Goal: Task Accomplishment & Management: Complete application form

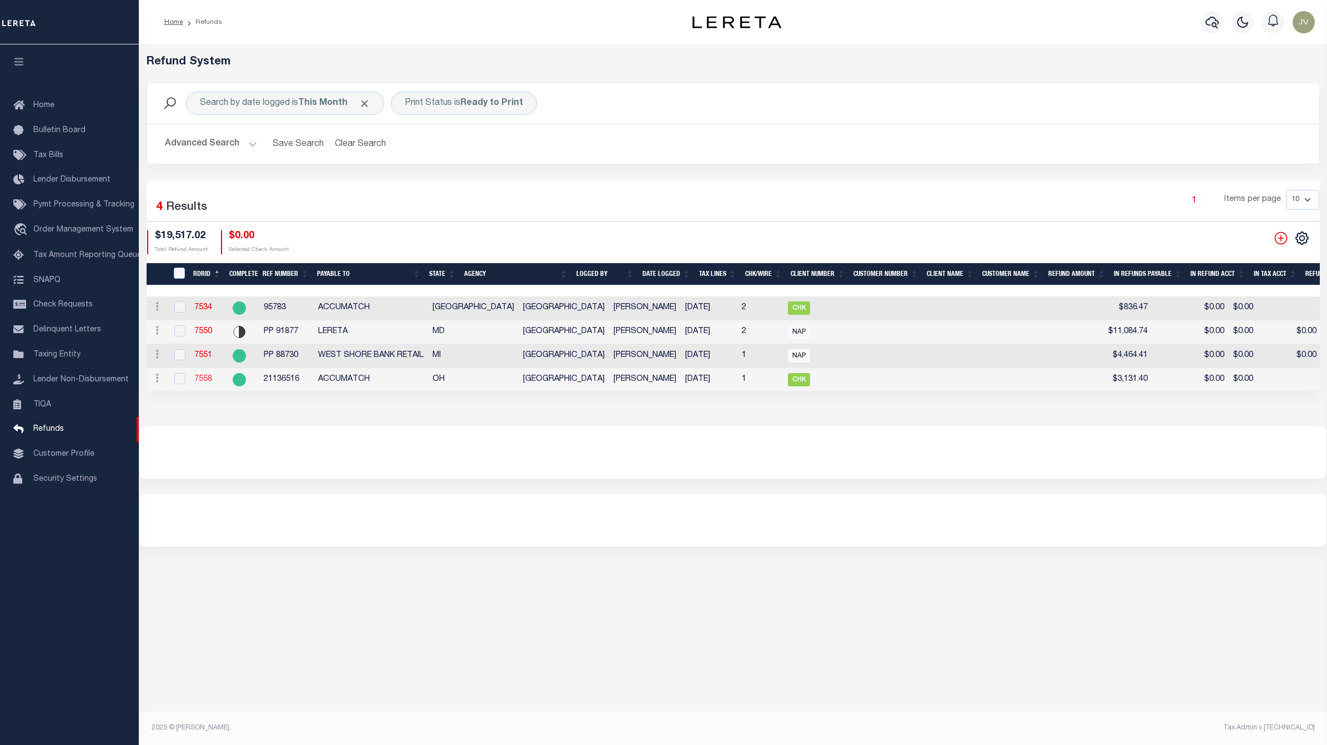
click at [209, 379] on link "7558" at bounding box center [203, 379] width 18 height 8
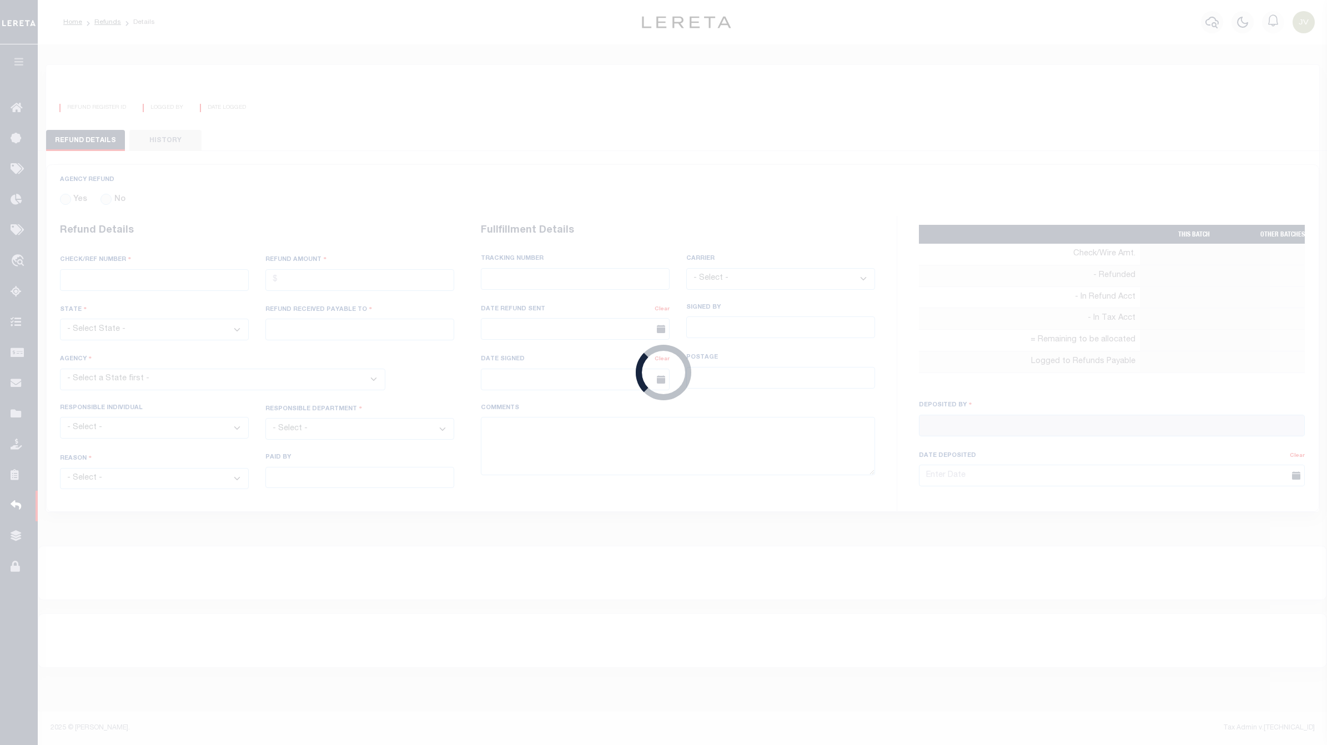
radio input "true"
type input "21136516"
type input "$3,131.4"
select select "OH"
type input "ACCUMATCH"
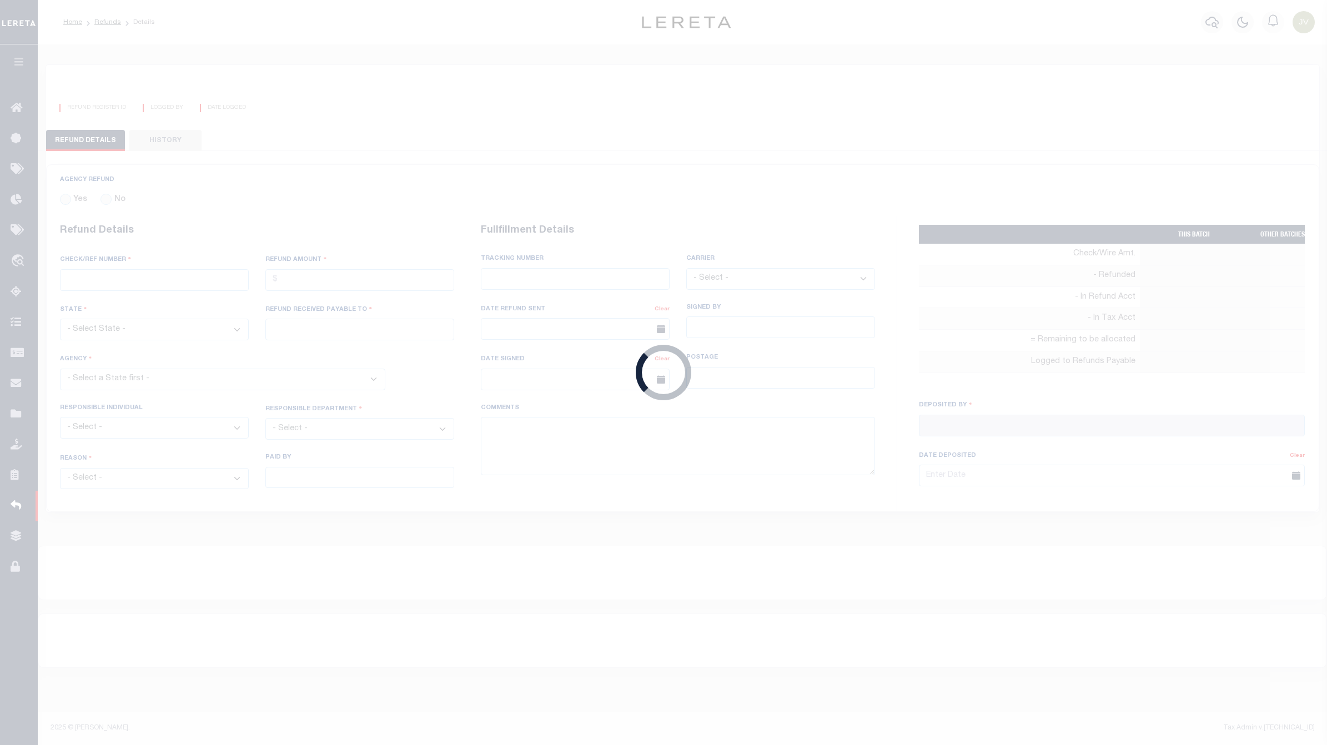
select select
select select "COL"
select select "OVP"
type textarea "ENDORSING CK TO LENDER"
type input "[PERSON_NAME]"
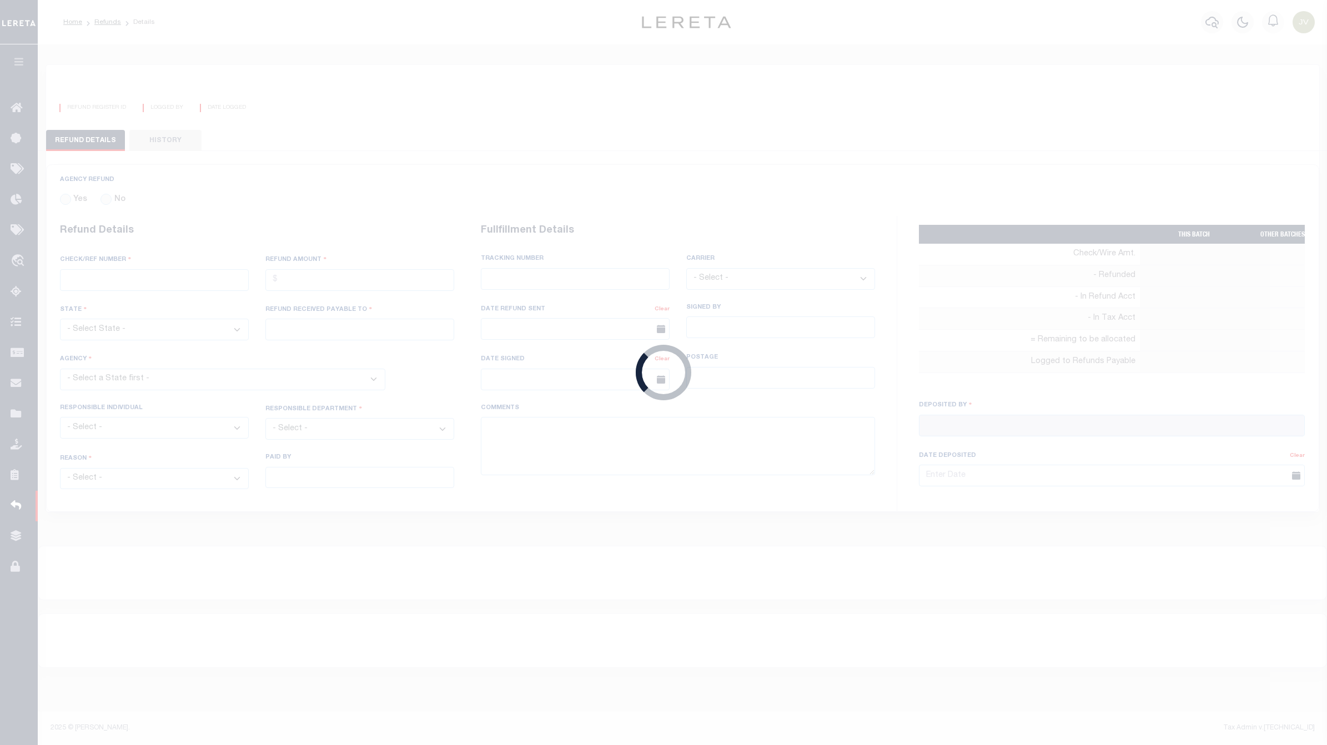
type input "[DATE]"
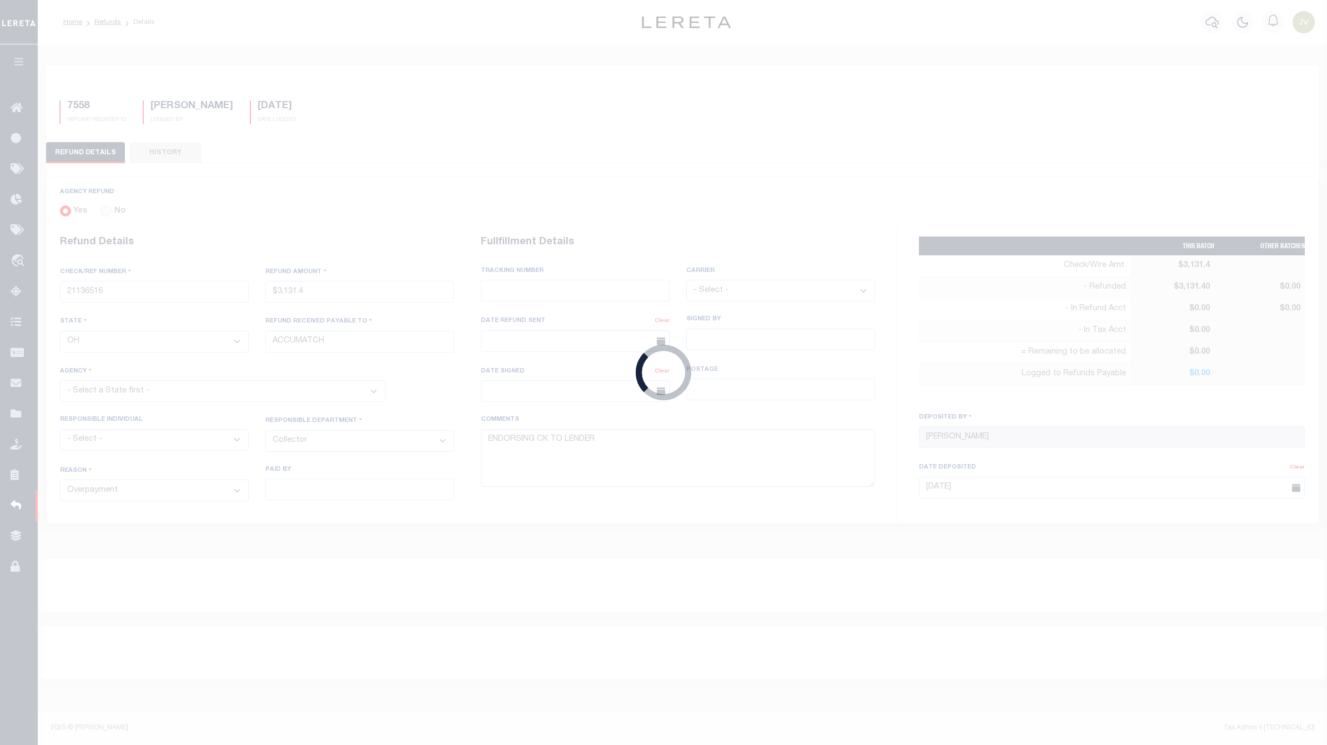
select select "3904900000"
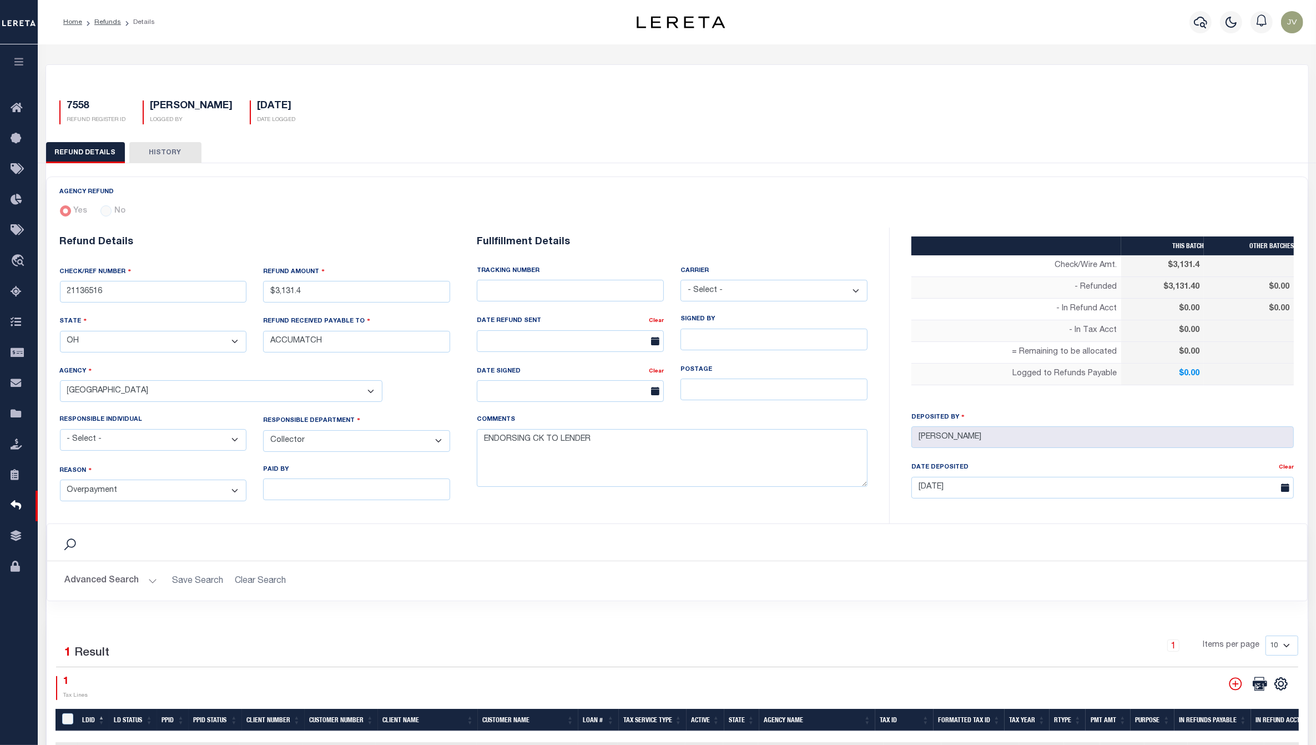
click at [165, 159] on button "HISTORY" at bounding box center [165, 152] width 72 height 21
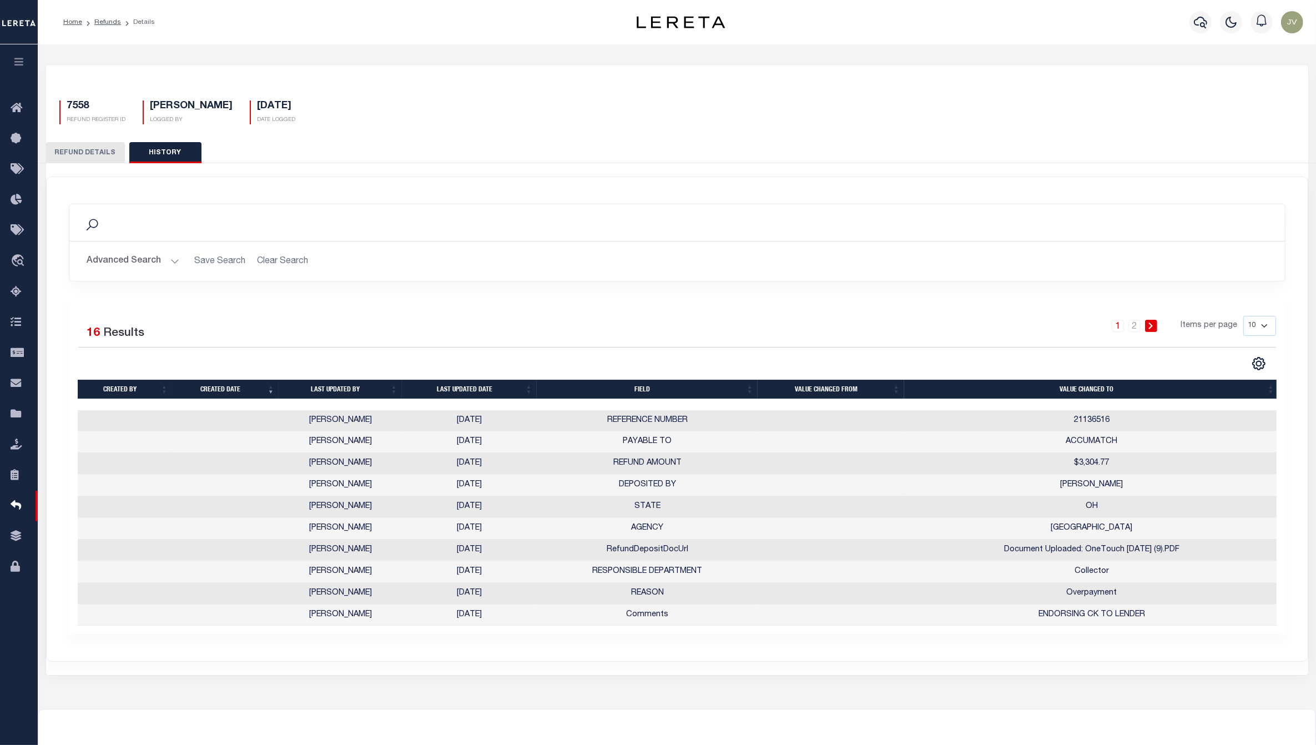
click at [82, 142] on button "REFUND DETAILS" at bounding box center [85, 152] width 79 height 21
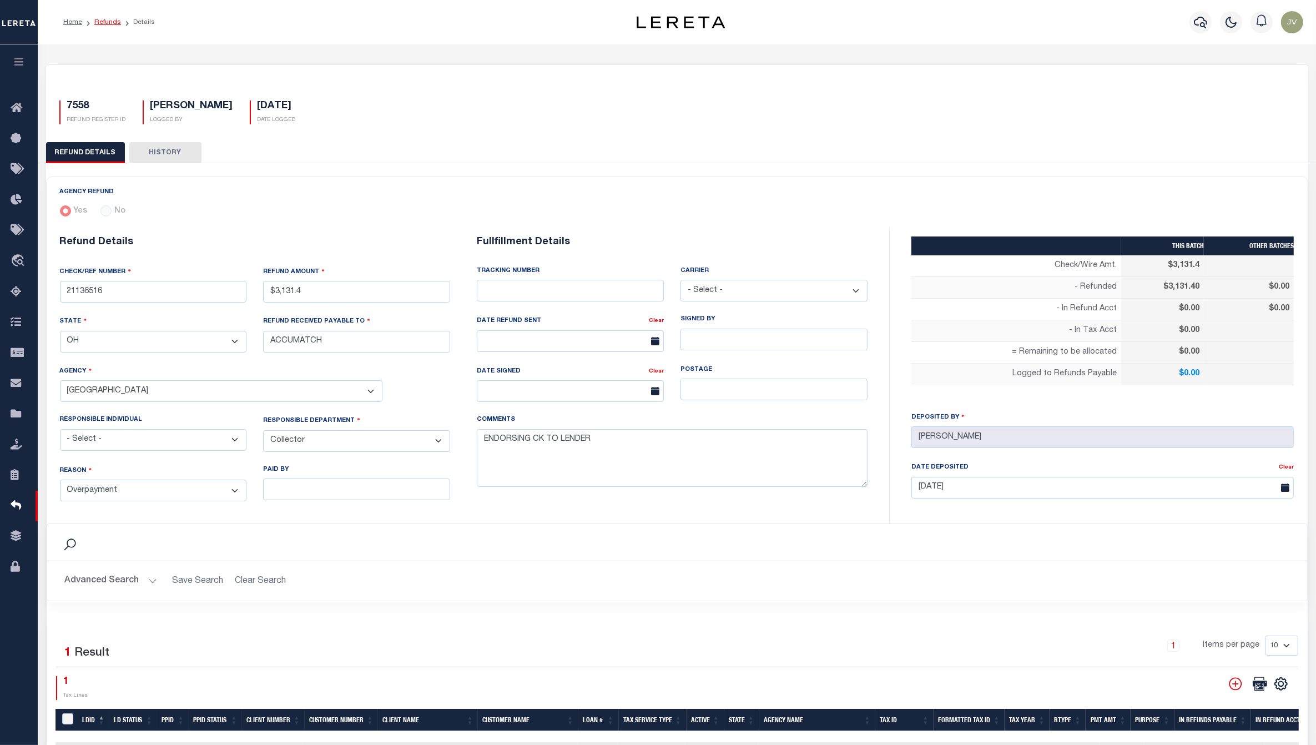
click at [108, 22] on link "Refunds" at bounding box center [107, 22] width 27 height 7
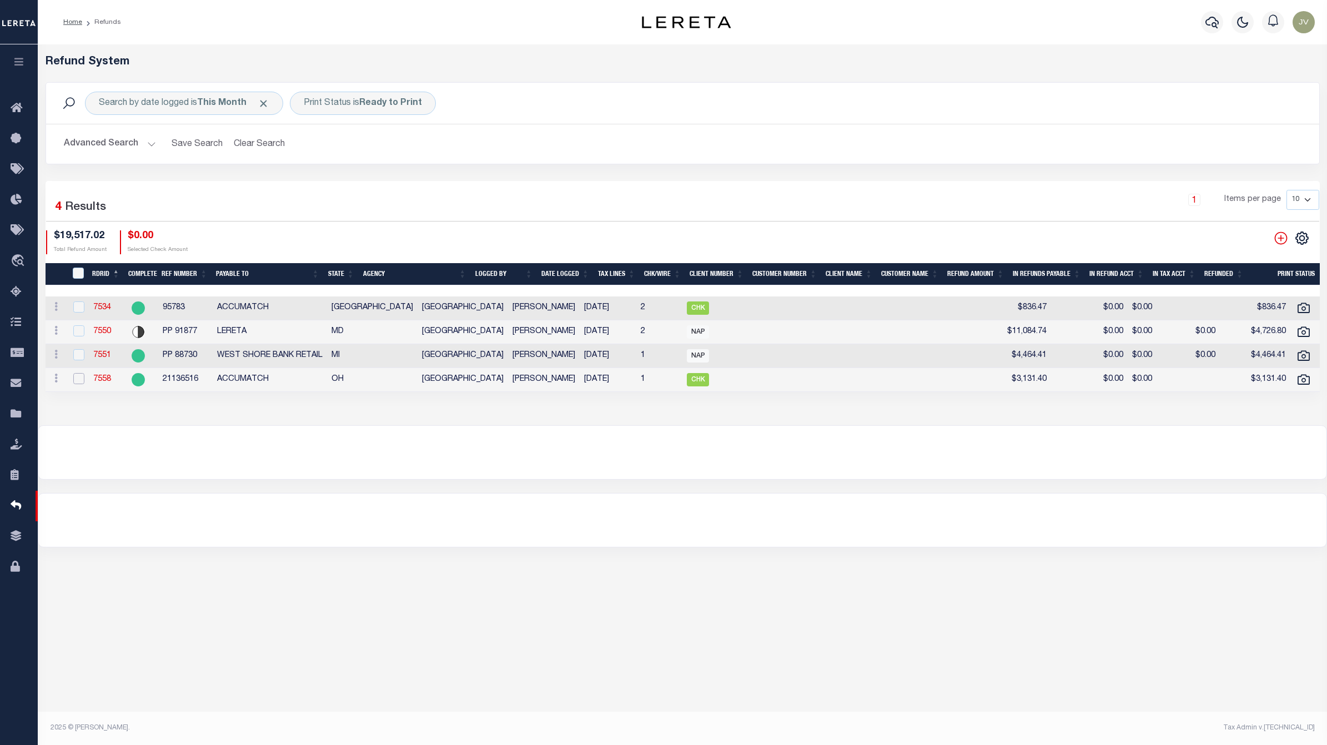
click at [81, 375] on input "checkbox" at bounding box center [78, 378] width 11 height 11
checkbox input "true"
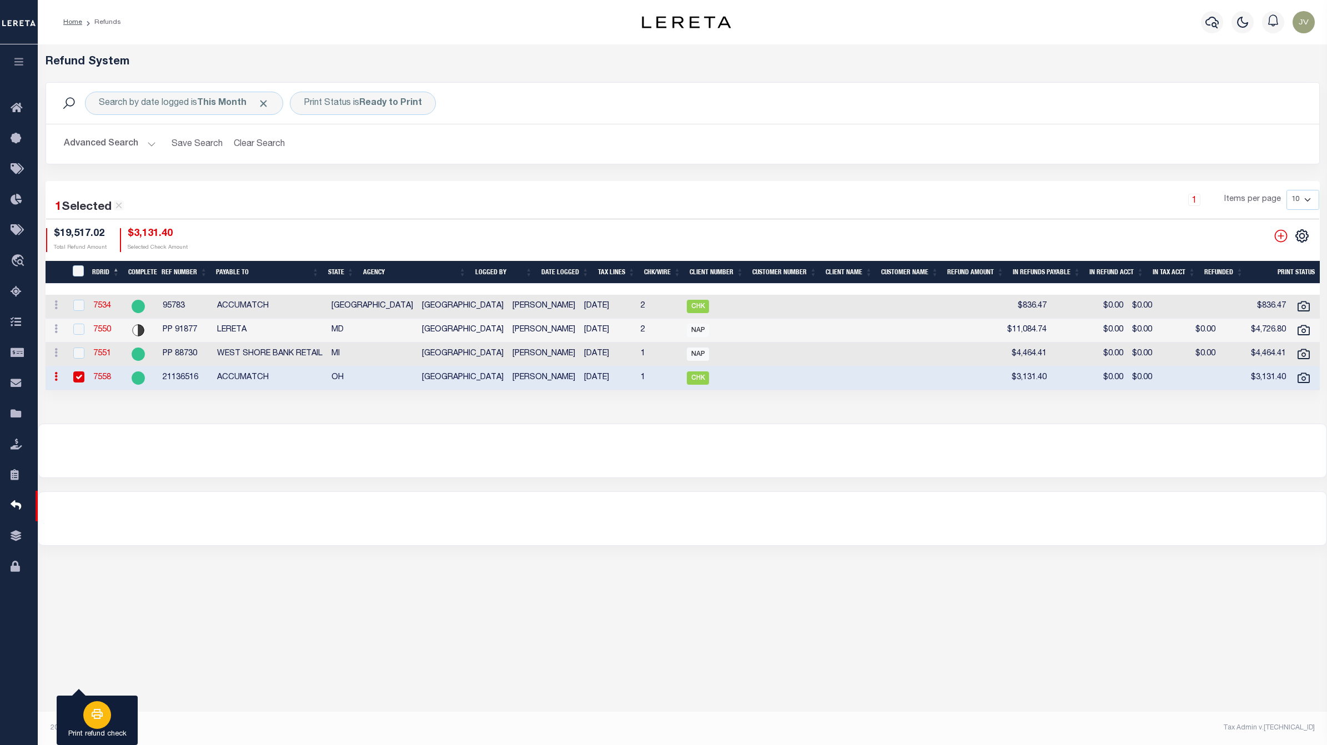
click at [96, 725] on div "button" at bounding box center [97, 715] width 28 height 28
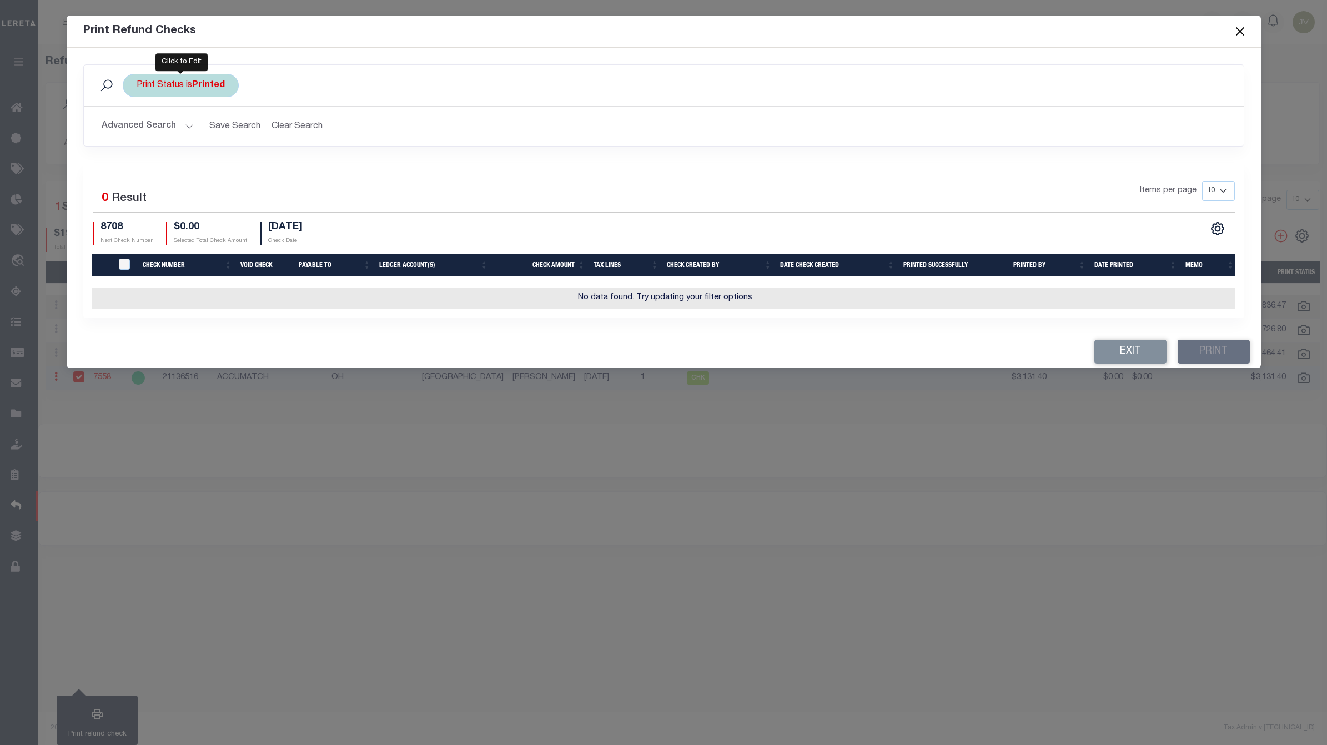
click at [222, 87] on b "Printed" at bounding box center [208, 85] width 33 height 9
click at [248, 145] on select "Printed Not Printed" at bounding box center [218, 139] width 163 height 21
select select "false"
click at [137, 130] on select "Printed Not Printed" at bounding box center [218, 139] width 163 height 21
click at [295, 158] on input "Apply" at bounding box center [284, 164] width 33 height 18
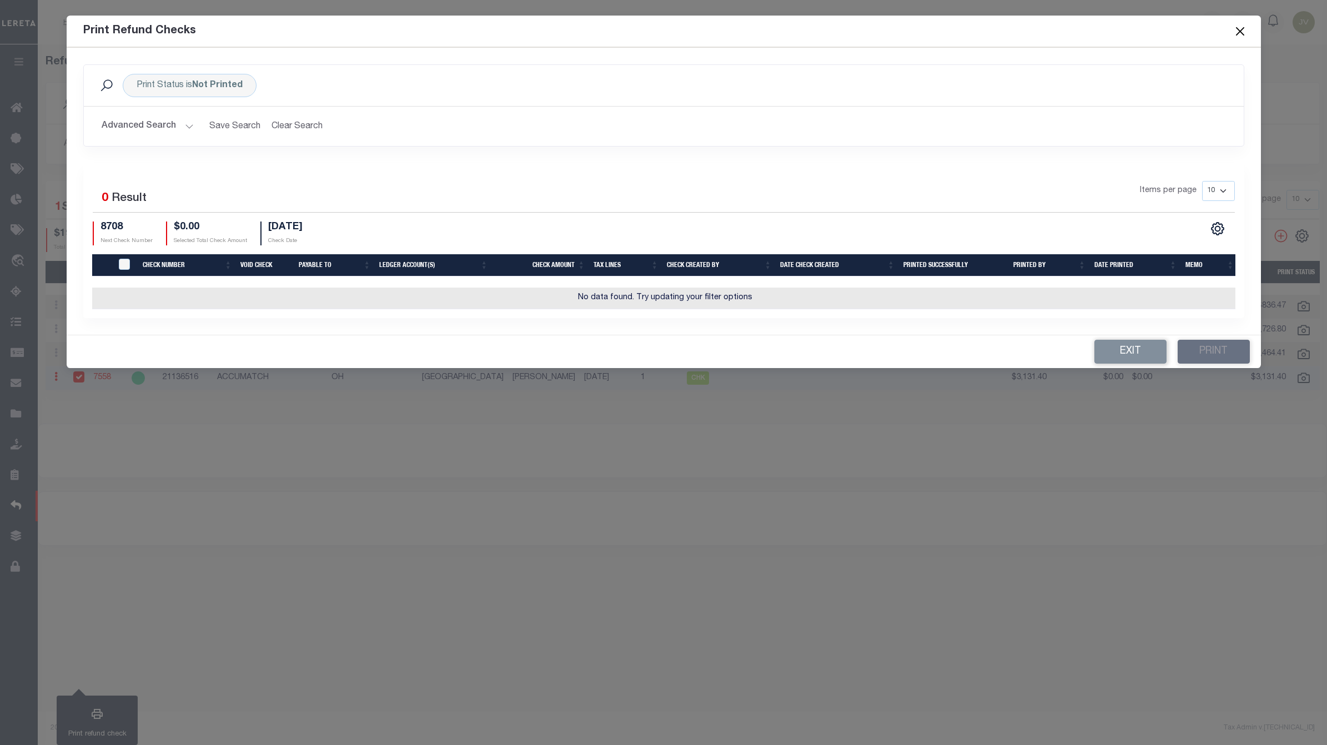
click at [178, 129] on button "Advanced Search" at bounding box center [148, 126] width 92 height 22
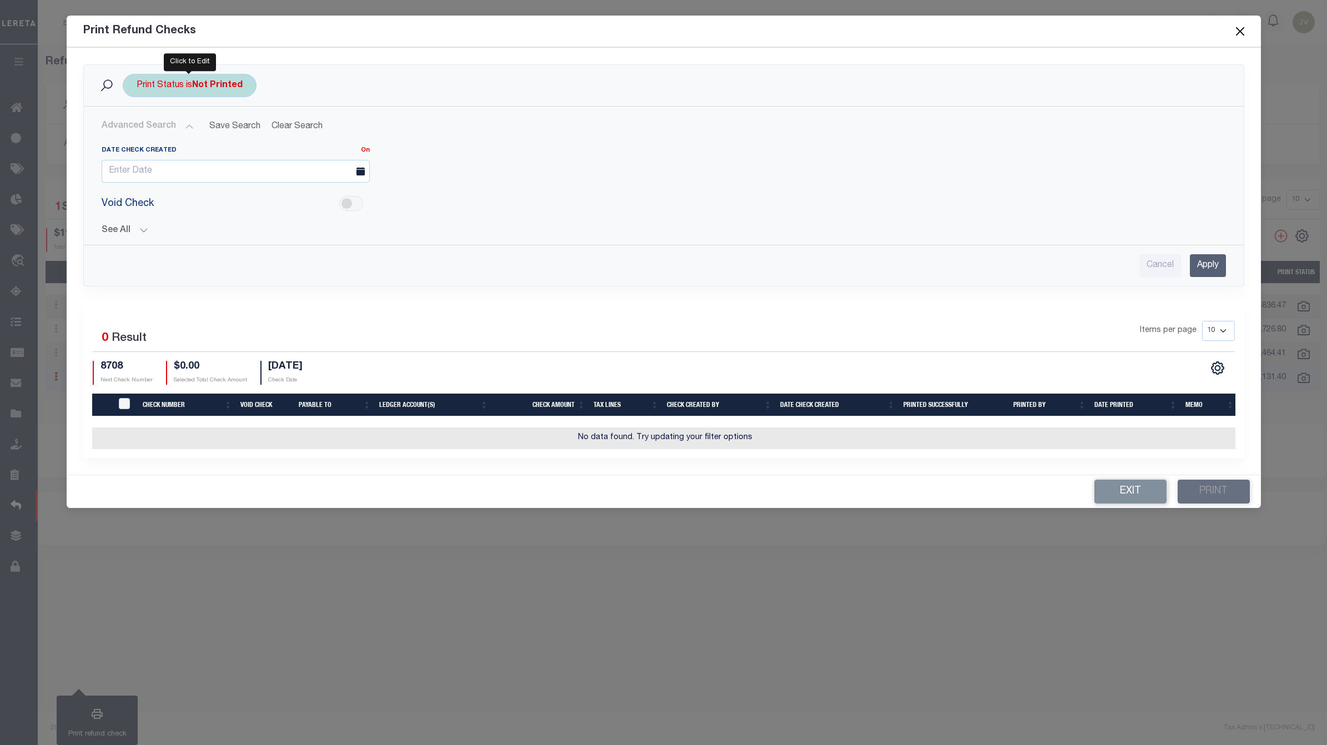
click at [243, 89] on div "Print Status is Not Printed" at bounding box center [190, 85] width 134 height 23
click at [257, 142] on select "Printed Not Printed" at bounding box center [218, 139] width 163 height 21
select select "true"
click at [137, 130] on select "Printed Not Printed" at bounding box center [218, 139] width 163 height 21
click at [271, 160] on input "Apply" at bounding box center [284, 164] width 33 height 18
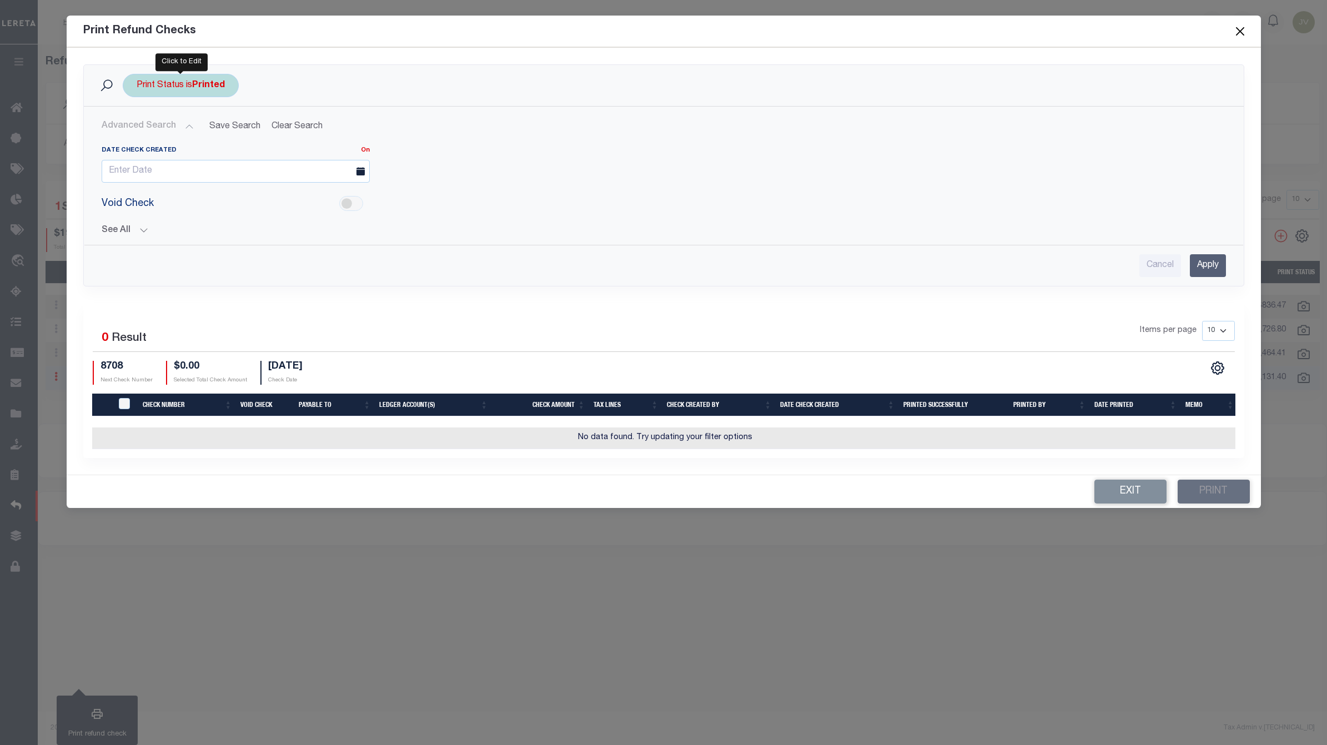
click at [212, 85] on b "Printed" at bounding box center [208, 85] width 33 height 9
click at [259, 137] on select "Printed Not Printed" at bounding box center [218, 139] width 163 height 21
select select "false"
click at [137, 130] on select "Printed Not Printed" at bounding box center [218, 139] width 163 height 21
click at [287, 164] on input "Apply" at bounding box center [284, 164] width 33 height 18
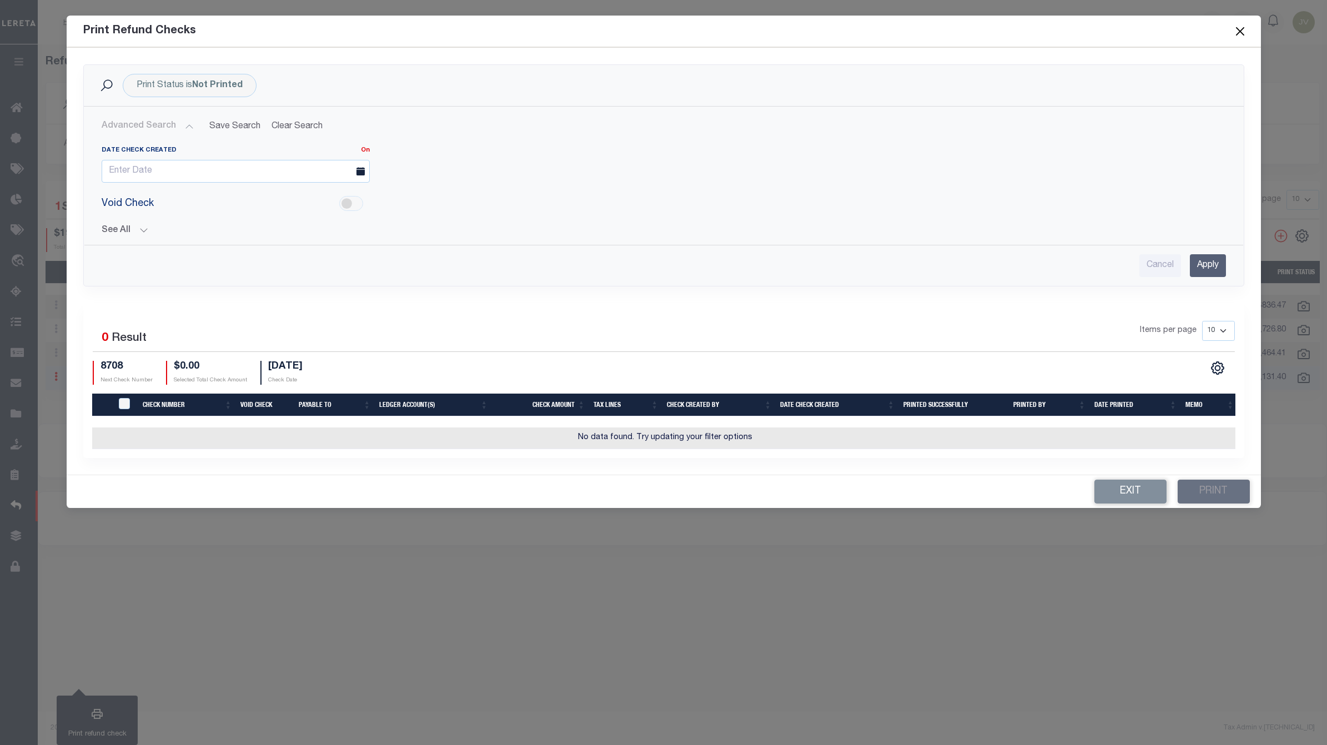
click at [1211, 268] on input "Apply" at bounding box center [1208, 265] width 36 height 23
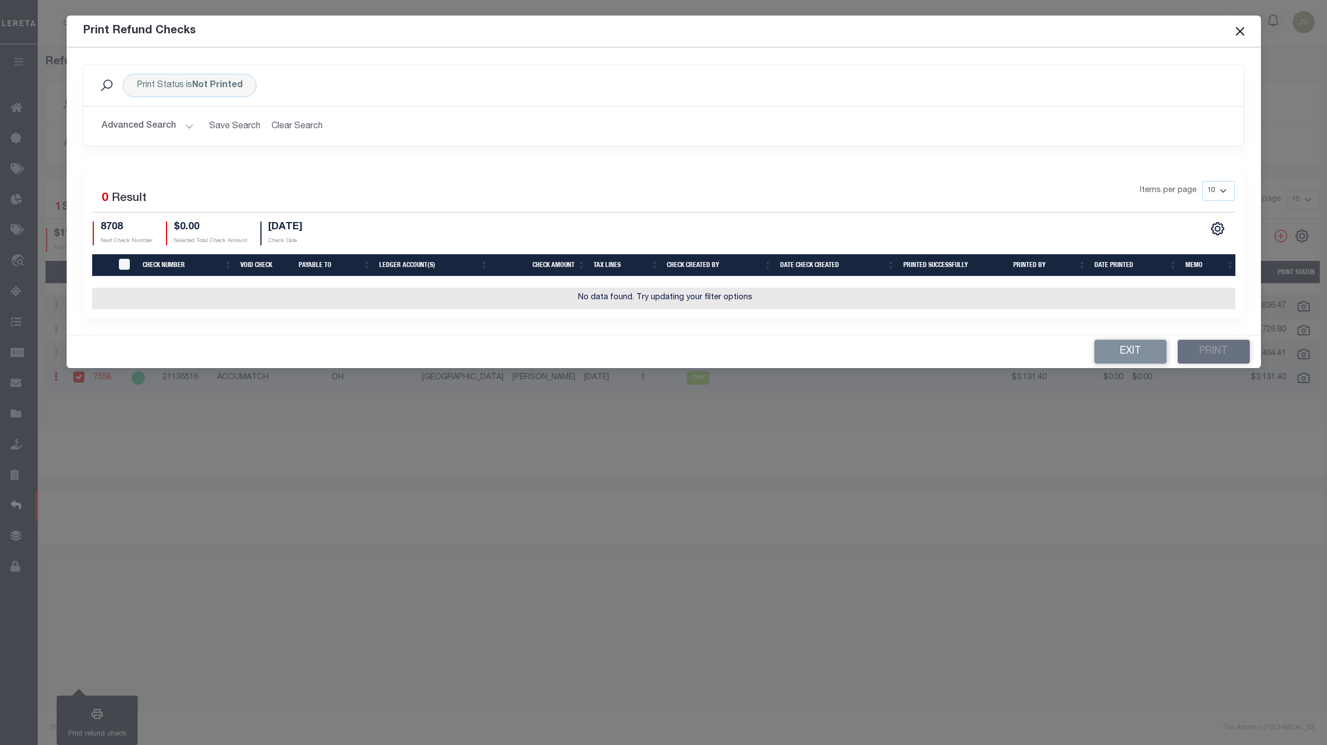
click at [1241, 39] on span at bounding box center [1240, 31] width 42 height 31
click at [1239, 31] on button "Close" at bounding box center [1240, 31] width 14 height 14
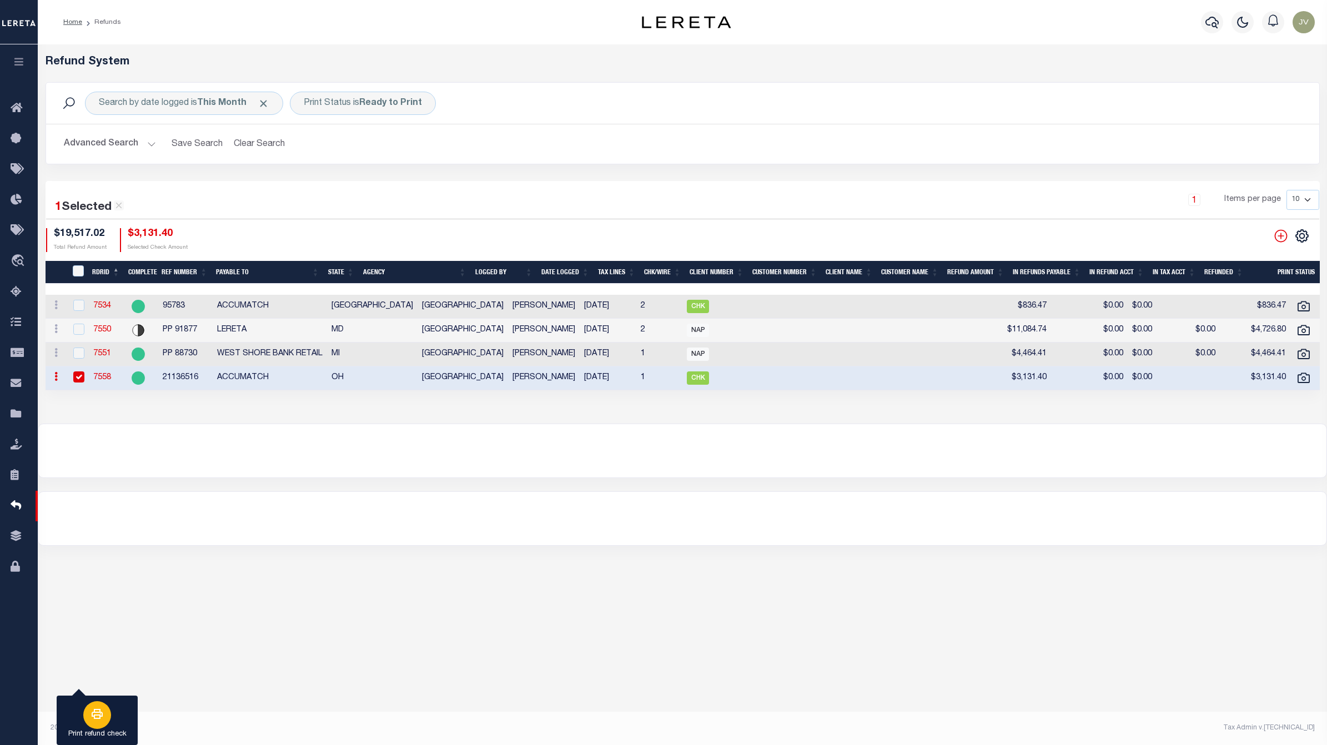
click at [89, 704] on div "button" at bounding box center [97, 715] width 28 height 28
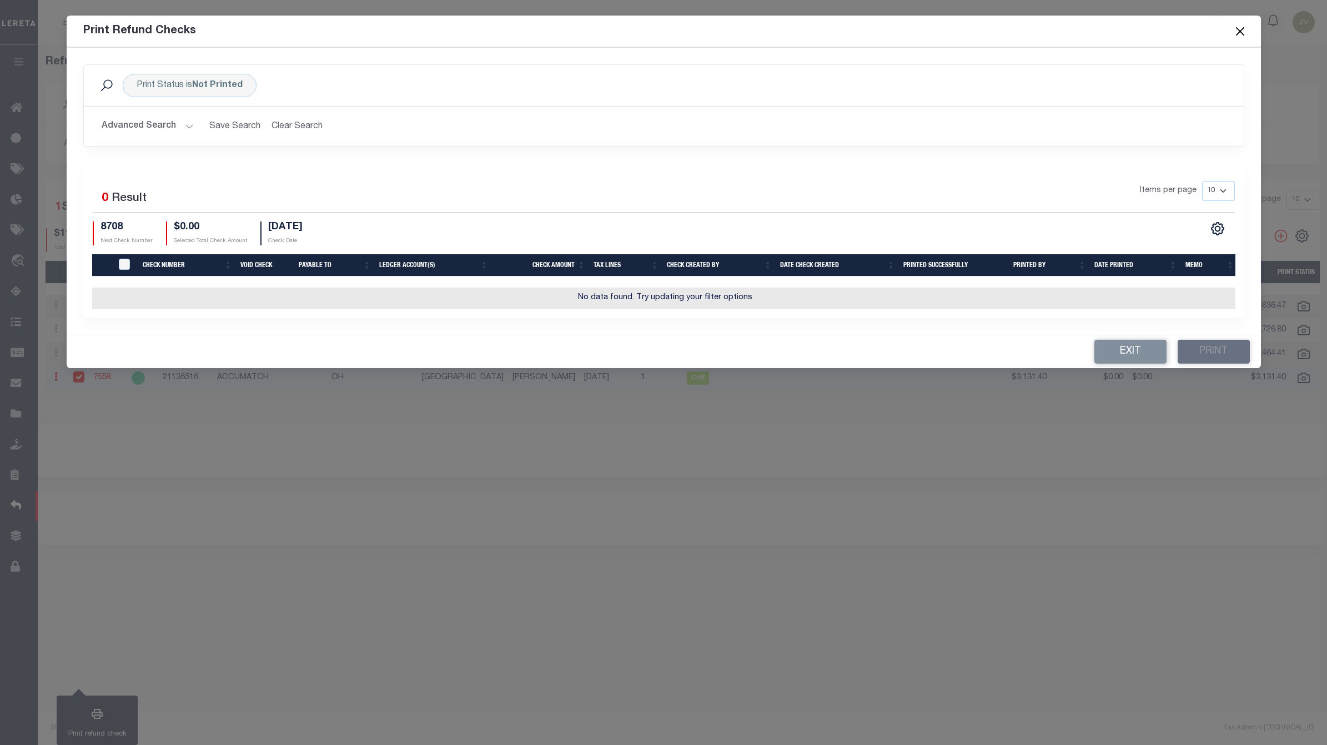
click at [179, 119] on button "Advanced Search" at bounding box center [148, 126] width 92 height 22
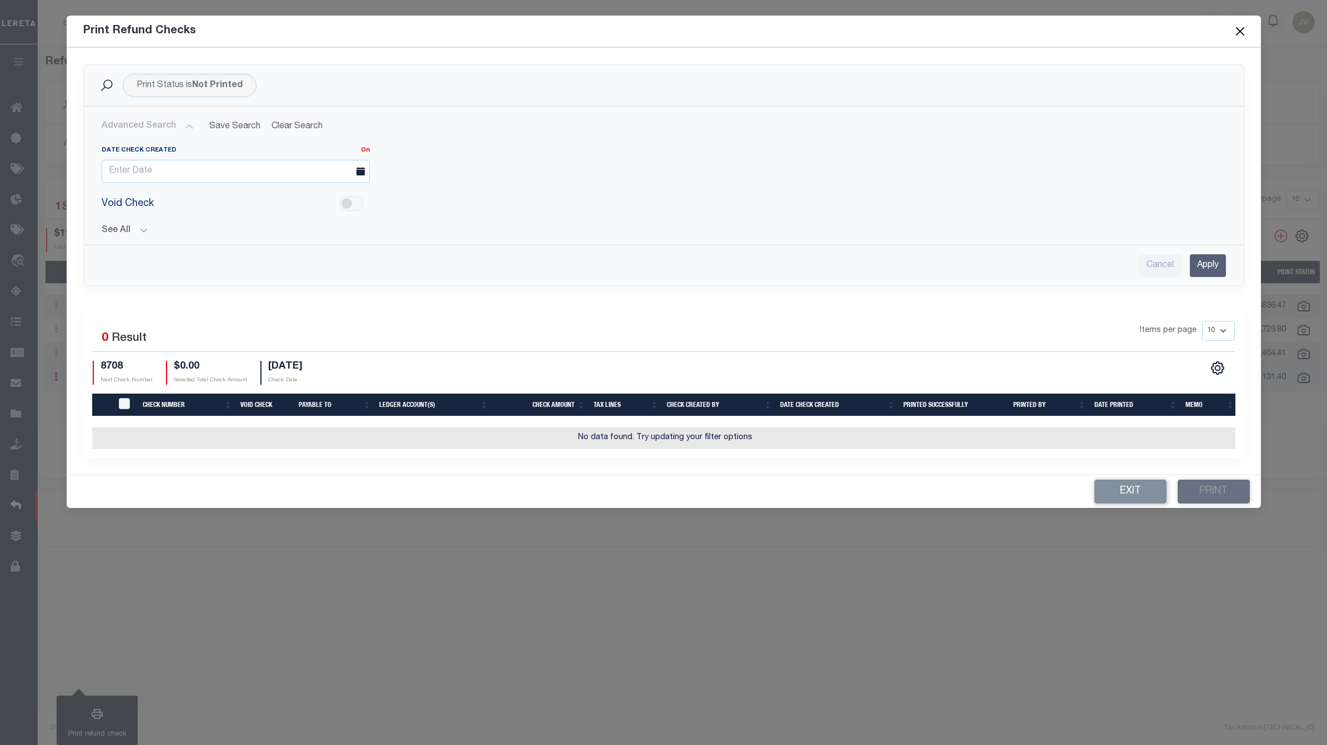
click at [143, 230] on button "See All" at bounding box center [664, 230] width 1124 height 11
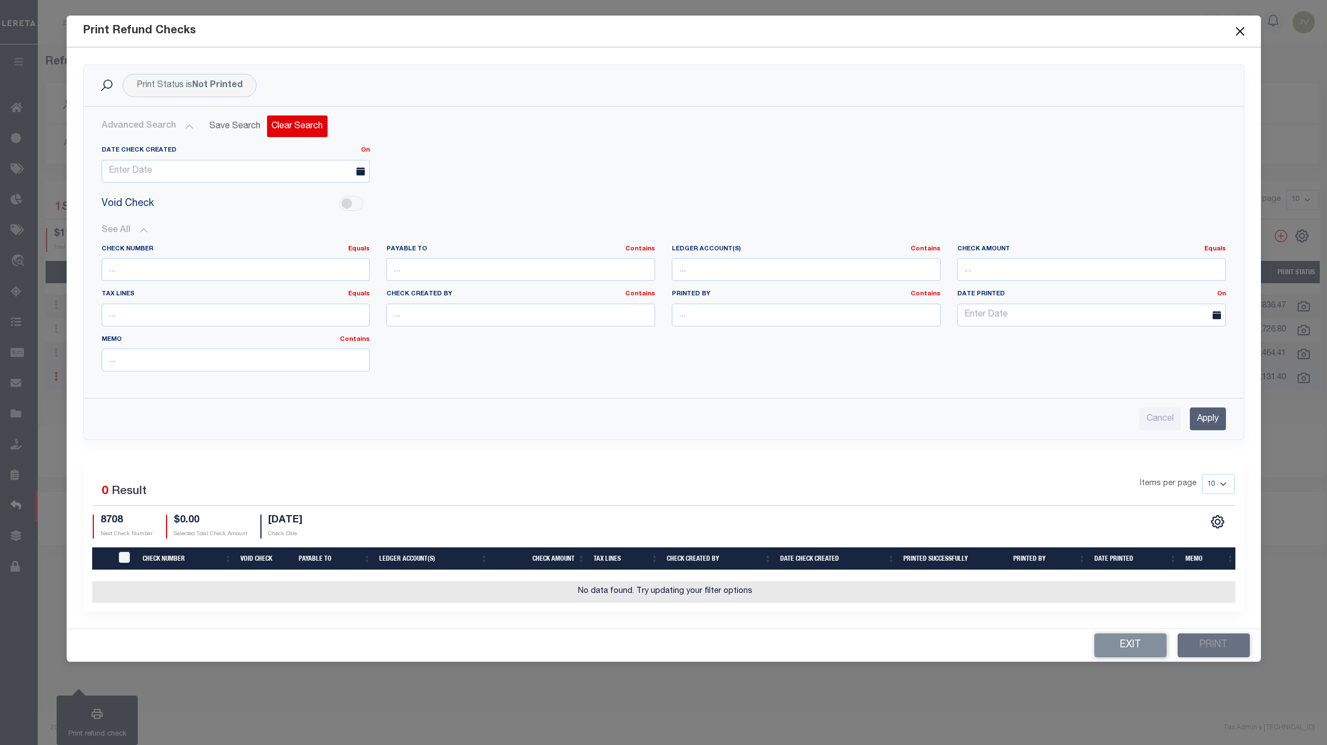
click at [278, 121] on button "Clear Search" at bounding box center [297, 126] width 61 height 22
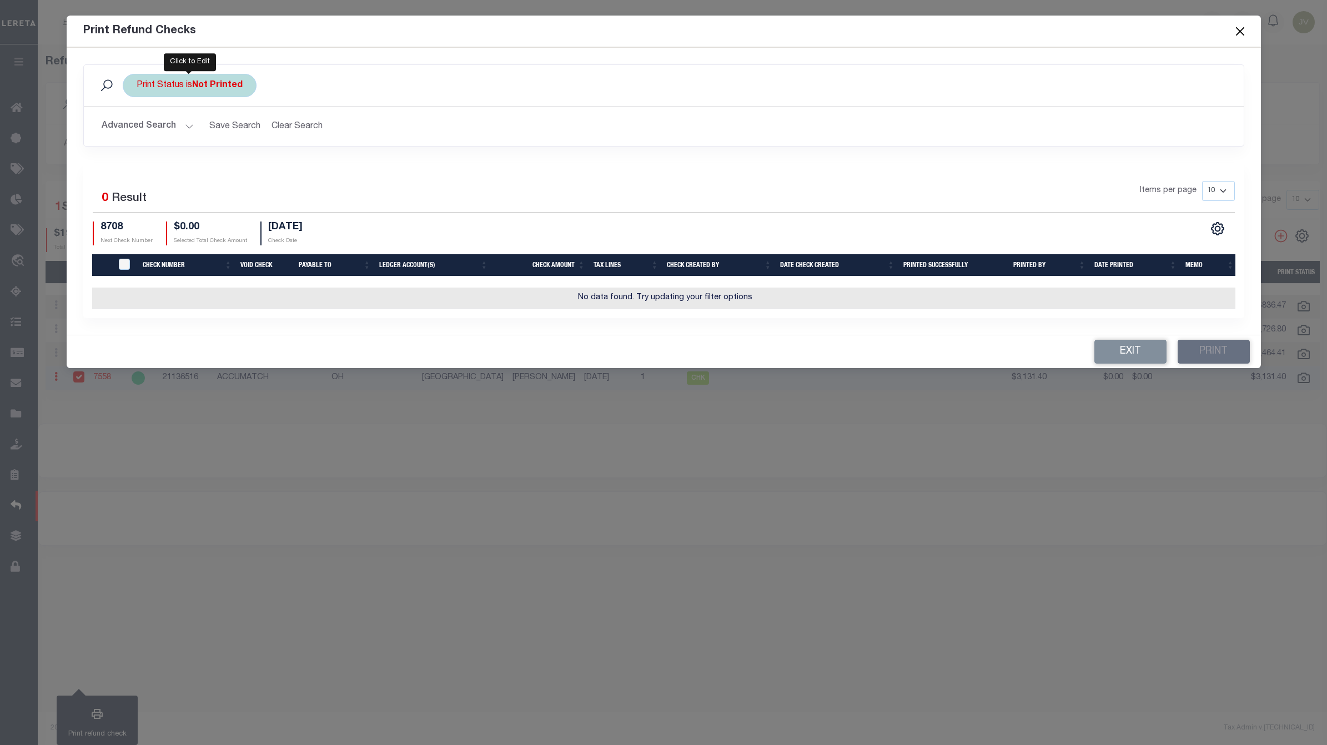
click at [228, 87] on b "Not Printed" at bounding box center [217, 85] width 51 height 9
click at [238, 139] on select "Printed Not Printed" at bounding box center [218, 139] width 163 height 21
select select "true"
click at [137, 130] on select "Printed Not Printed" at bounding box center [218, 139] width 163 height 21
click at [286, 160] on input "Apply" at bounding box center [284, 164] width 33 height 18
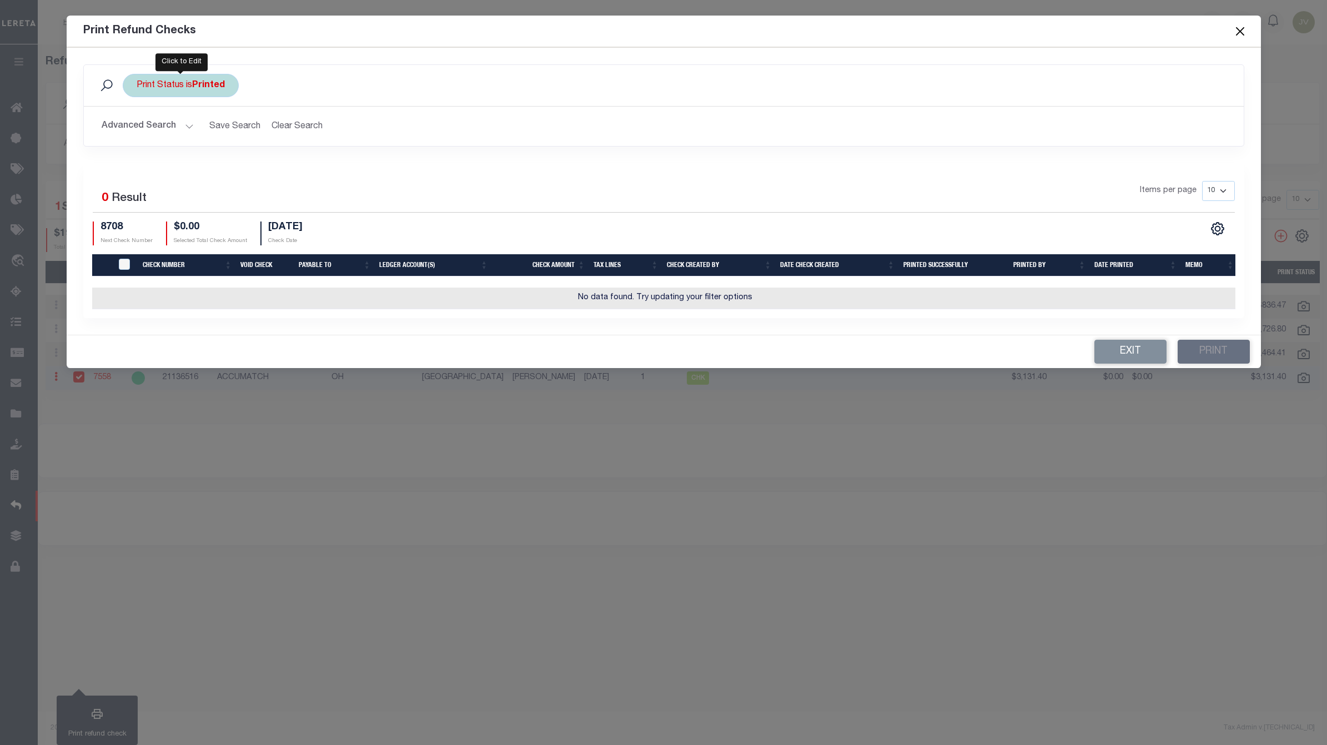
click at [222, 90] on b "Printed" at bounding box center [208, 85] width 33 height 9
click at [220, 148] on select "Printed Not Printed" at bounding box center [218, 139] width 163 height 21
select select "false"
click at [137, 130] on select "Printed Not Printed" at bounding box center [218, 139] width 163 height 21
click at [281, 170] on input "Apply" at bounding box center [284, 164] width 33 height 18
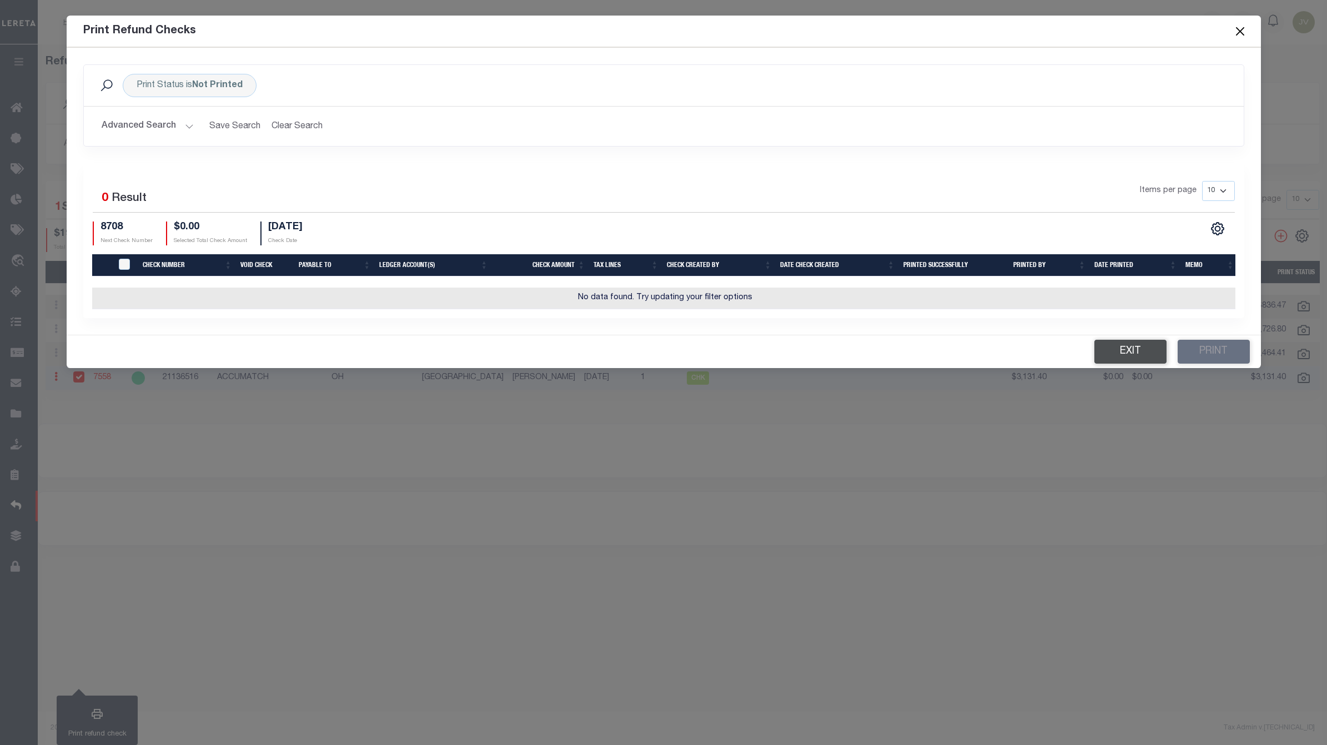
click at [1107, 350] on button "Exit" at bounding box center [1130, 352] width 72 height 24
